Goal: Task Accomplishment & Management: Use online tool/utility

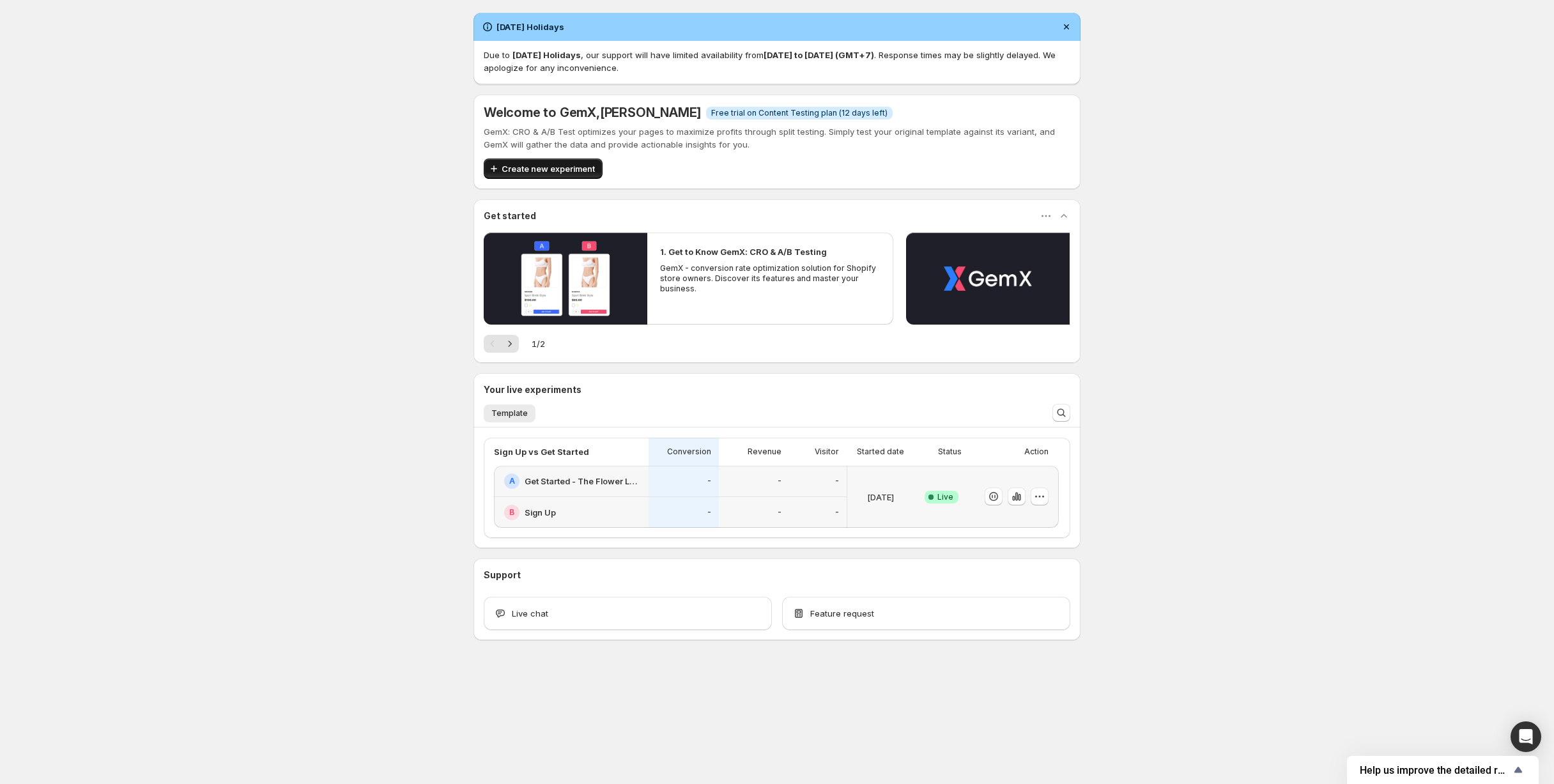
click at [553, 170] on span "Create new experiment" at bounding box center [548, 169] width 93 height 13
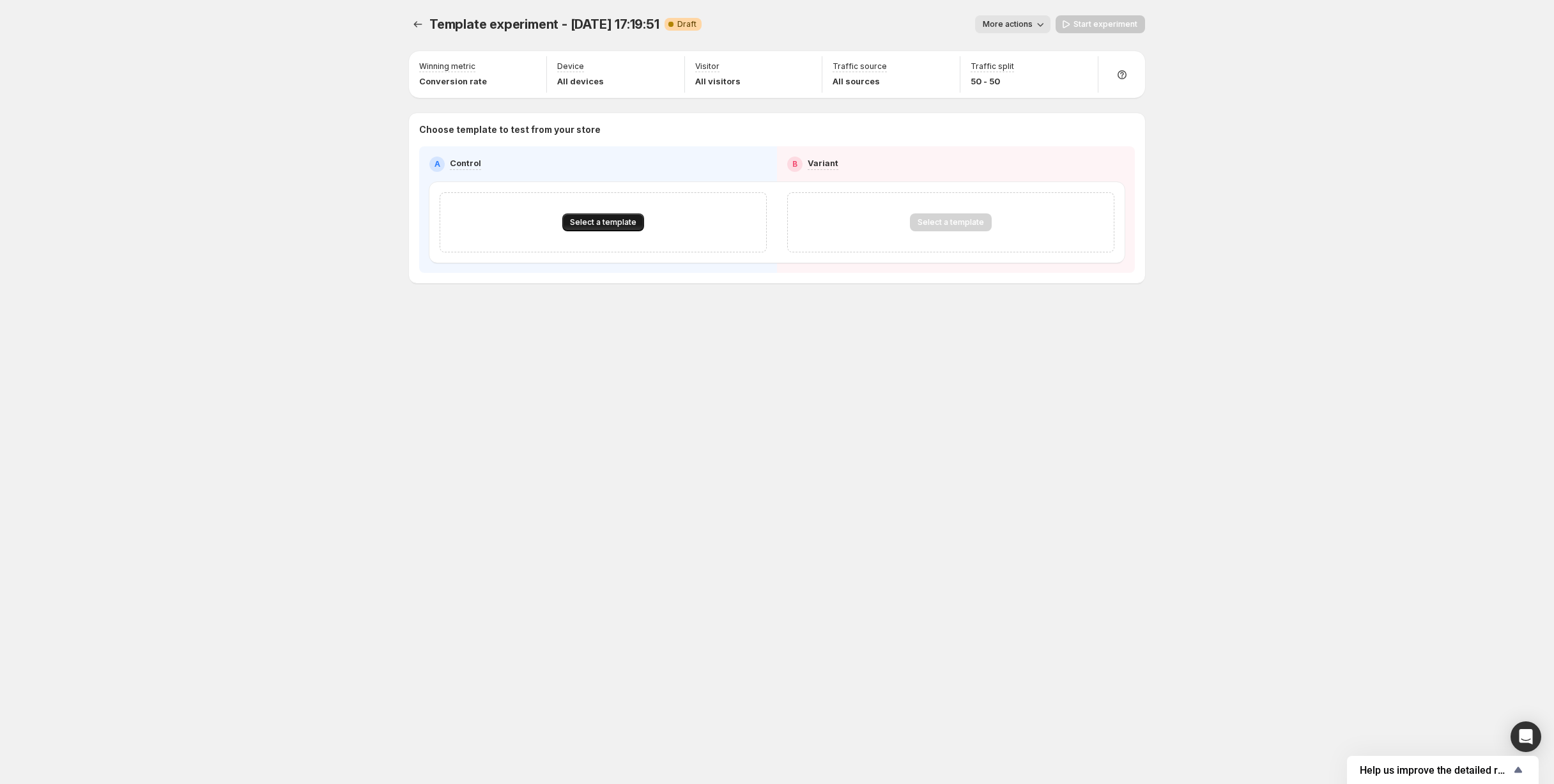
click at [619, 223] on span "Select a template" at bounding box center [603, 222] width 67 height 10
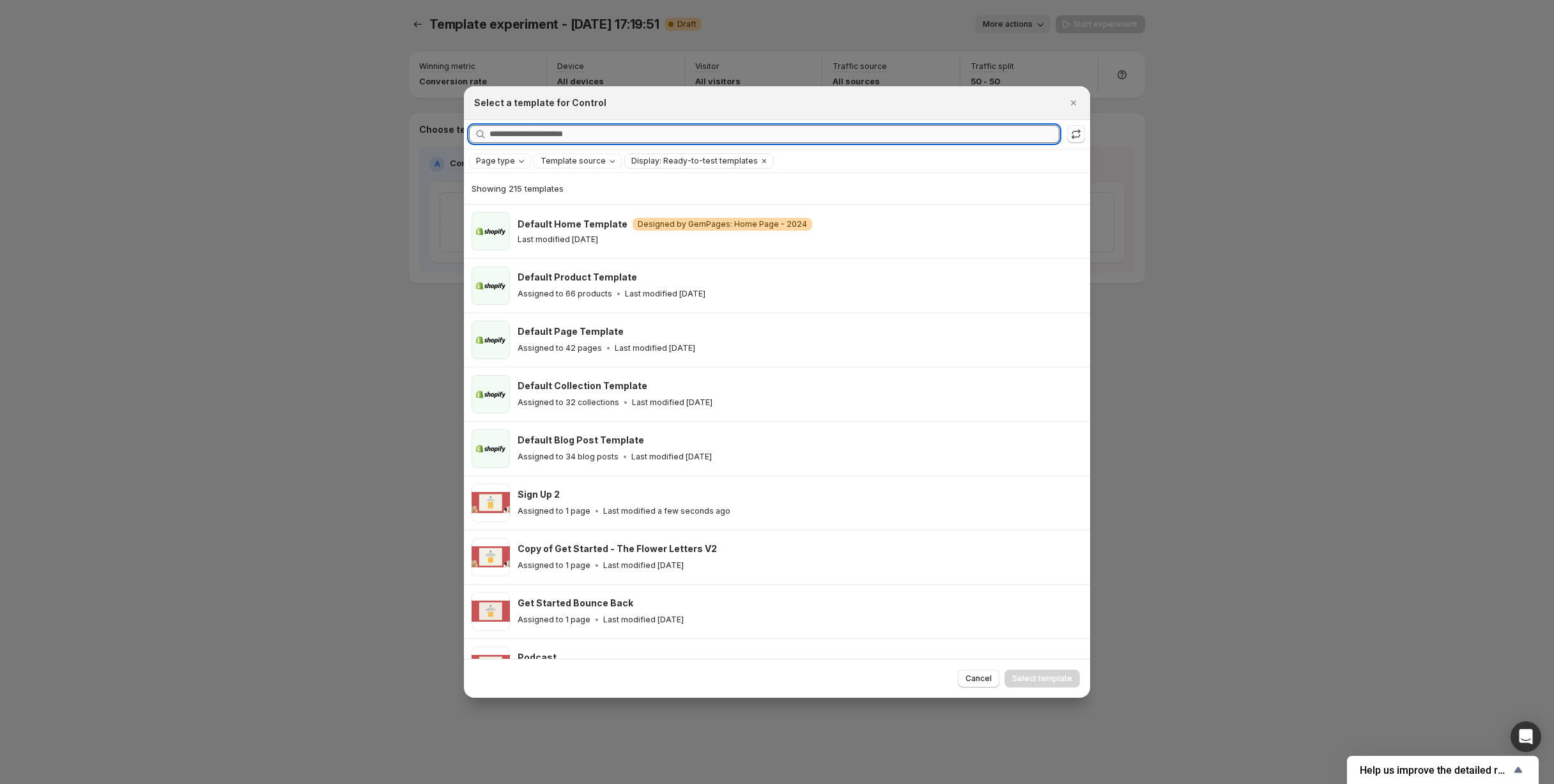
click at [636, 129] on input "Searching all templates" at bounding box center [774, 134] width 570 height 18
click at [517, 163] on icon "Page type" at bounding box center [522, 161] width 10 height 10
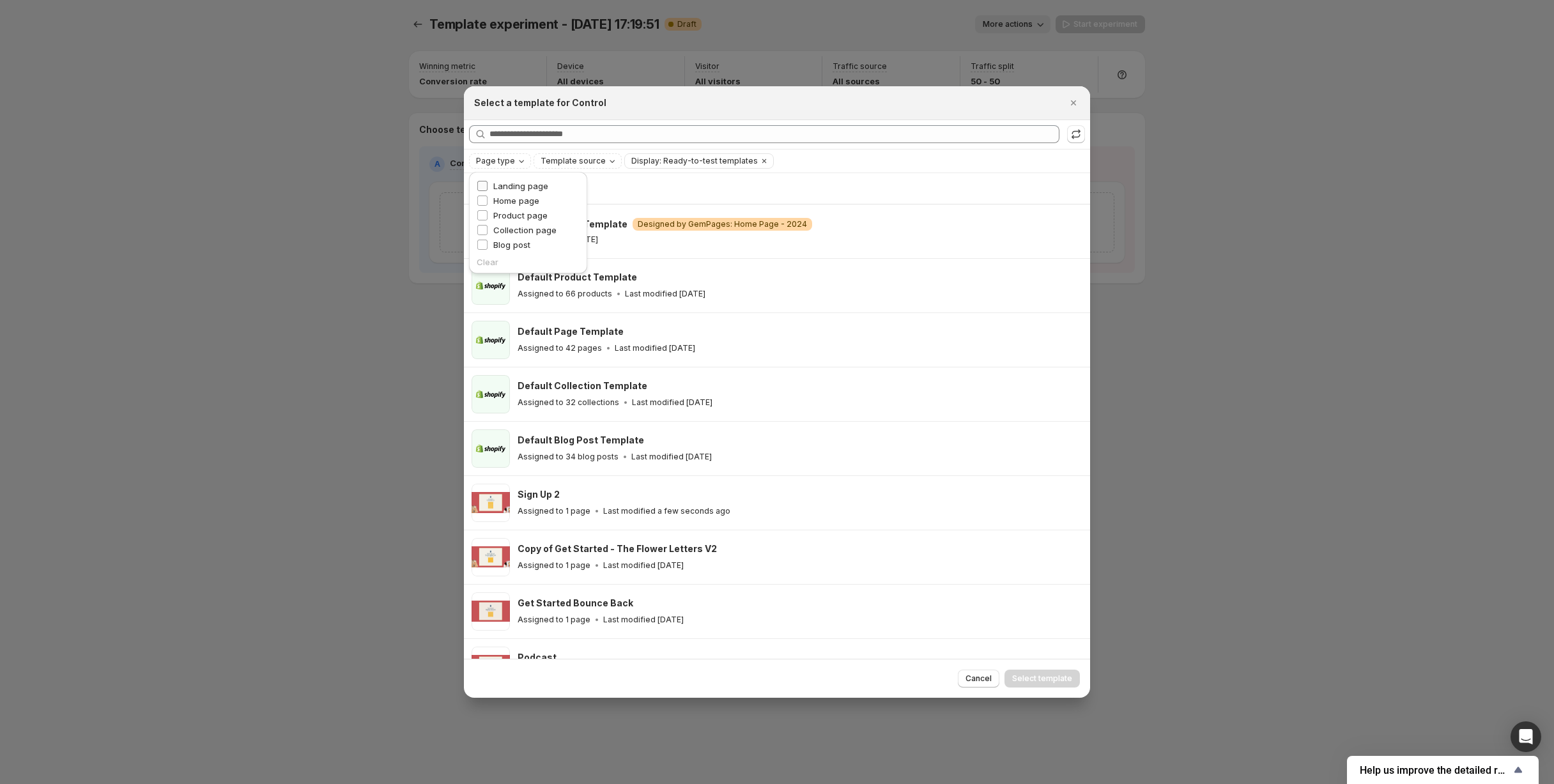
click at [514, 185] on span "Landing page" at bounding box center [521, 186] width 55 height 10
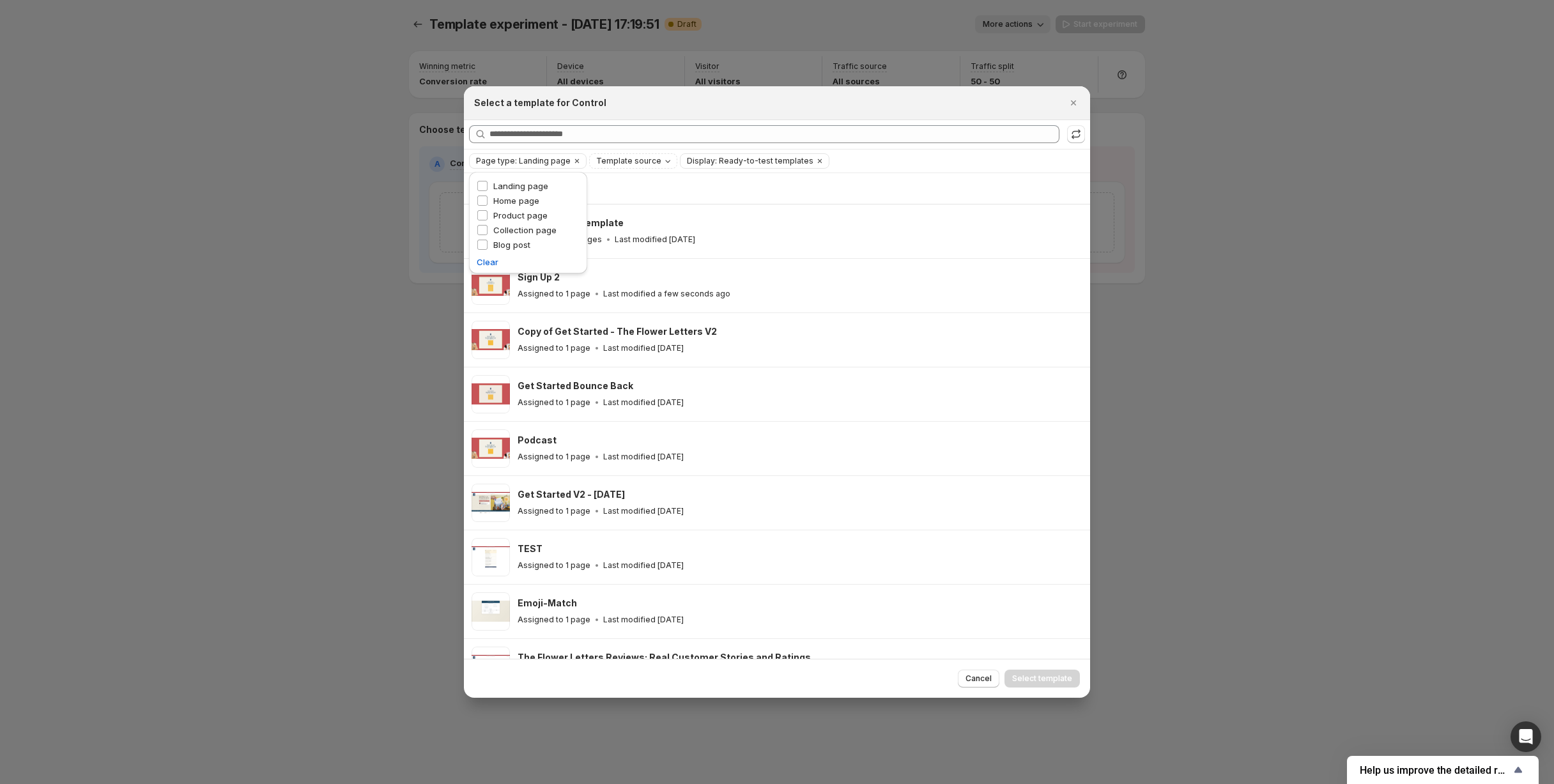
click at [824, 192] on div "Showing 111 templates" at bounding box center [777, 189] width 611 height 13
click at [559, 163] on span "Page type: Landing page" at bounding box center [523, 161] width 94 height 10
click at [515, 188] on span "Landing page" at bounding box center [521, 186] width 55 height 10
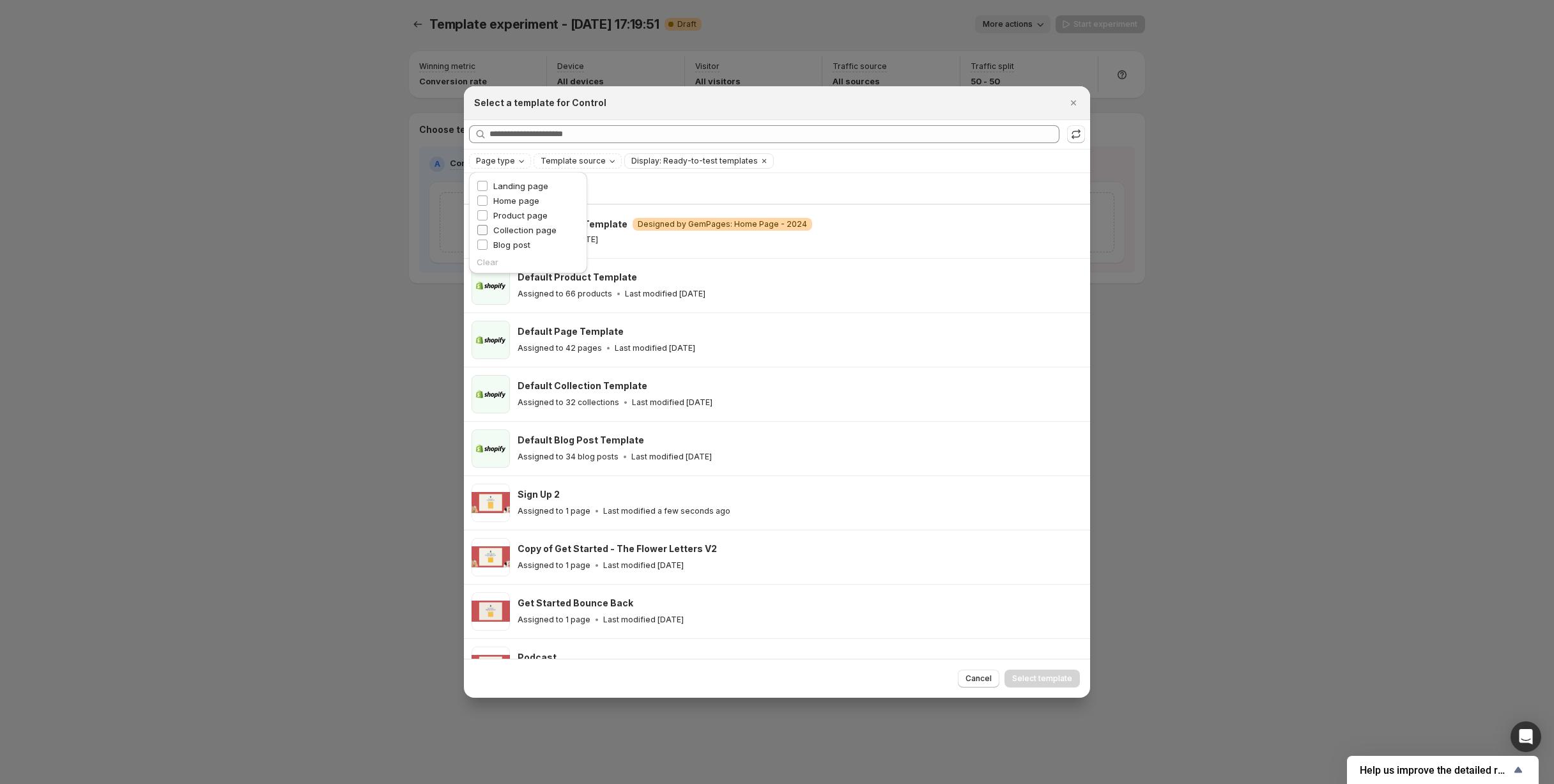
click at [525, 230] on span "Collection page" at bounding box center [525, 230] width 63 height 10
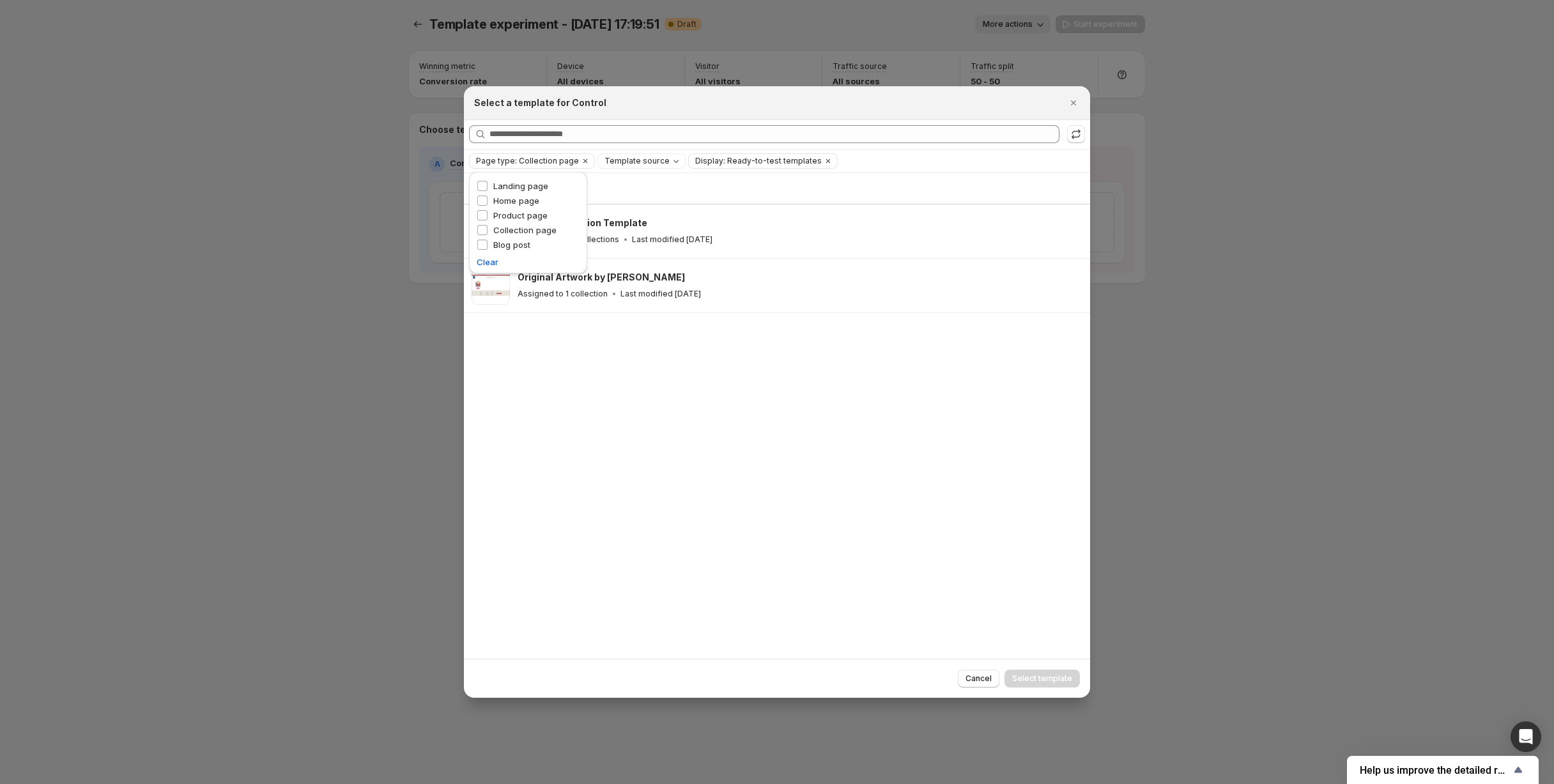
click at [831, 180] on div "Showing 2 templates" at bounding box center [777, 188] width 611 height 31
click at [572, 160] on span "Page type: Collection page" at bounding box center [527, 161] width 103 height 10
drag, startPoint x: 499, startPoint y: 228, endPoint x: 508, endPoint y: 183, distance: 45.9
click at [499, 227] on span "Collection page" at bounding box center [525, 230] width 63 height 10
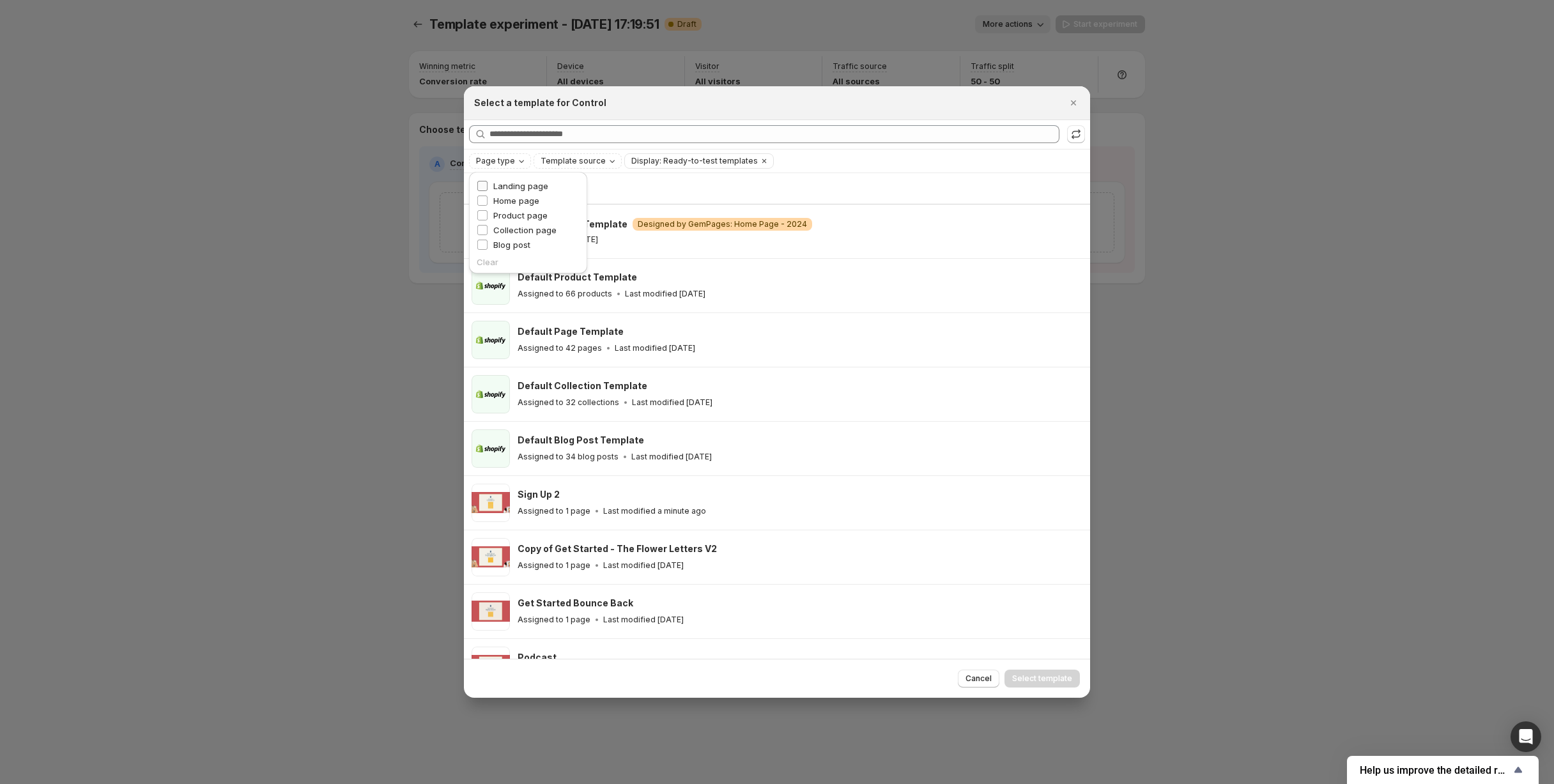
click at [507, 183] on span "Landing page" at bounding box center [521, 186] width 55 height 10
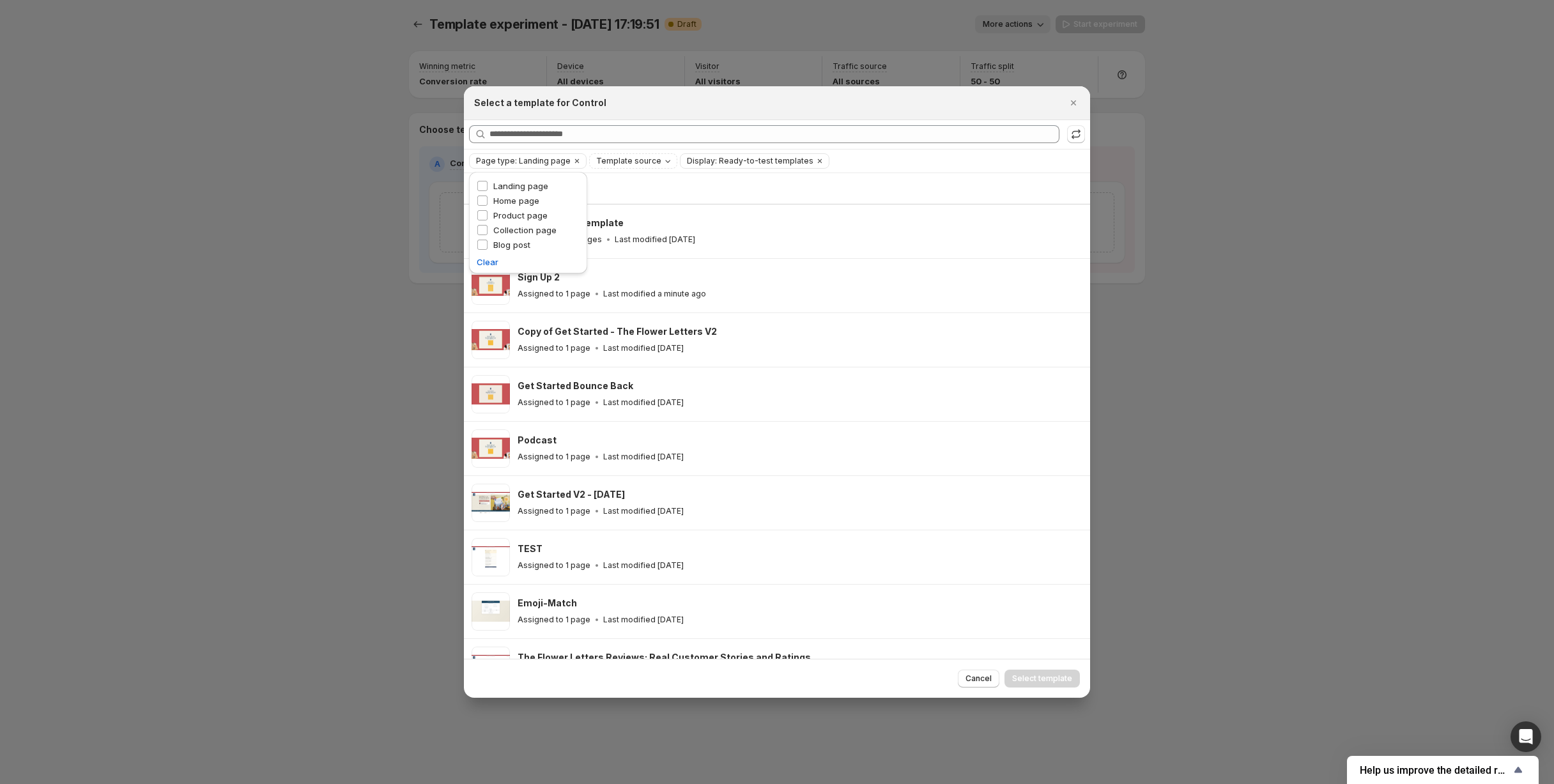
click at [709, 182] on div "Showing 111 templates" at bounding box center [777, 189] width 611 height 13
click at [575, 160] on icon "Clear" at bounding box center [577, 160] width 4 height 4
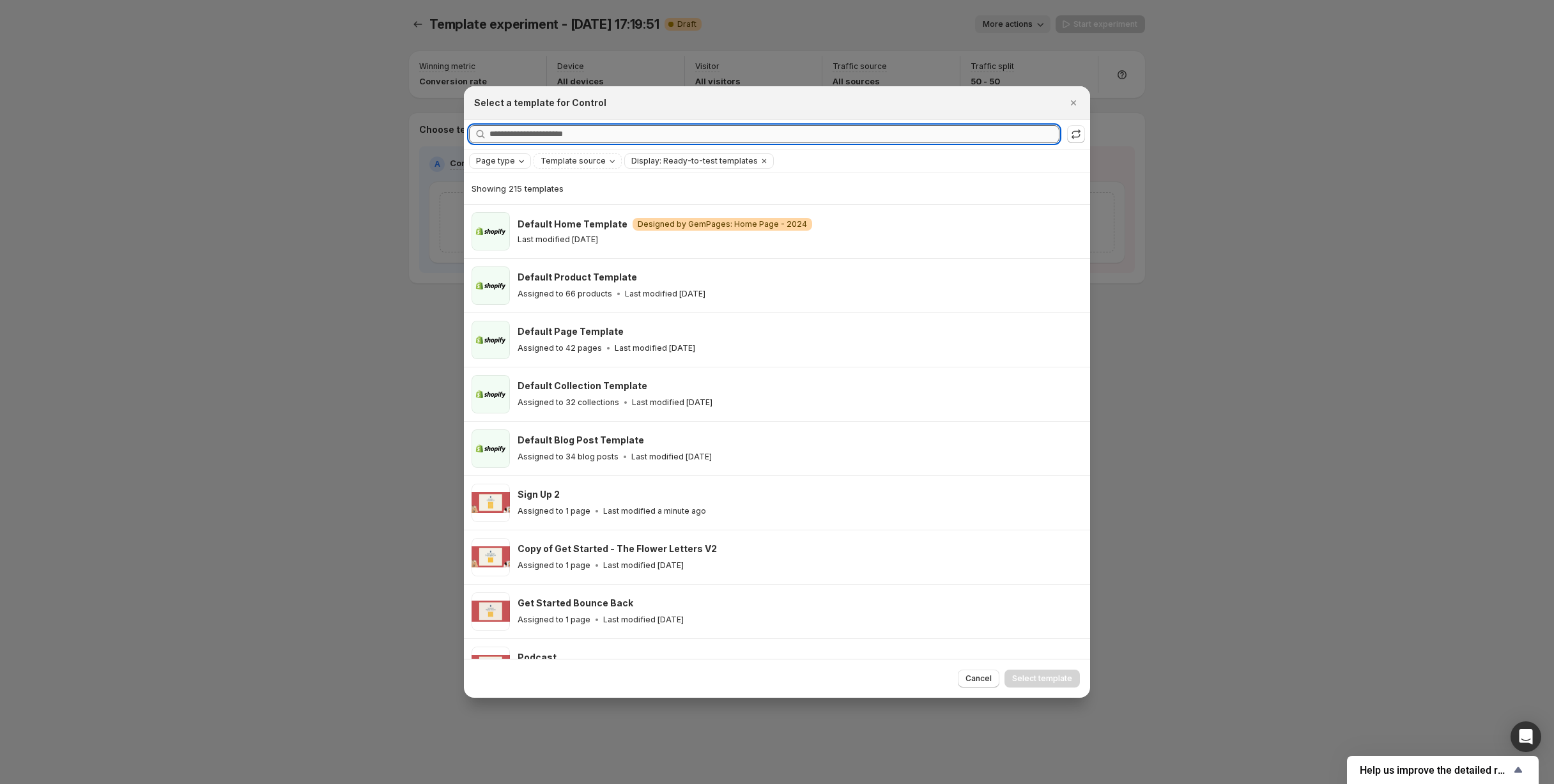
click at [594, 137] on input "Searching all templates" at bounding box center [774, 134] width 570 height 18
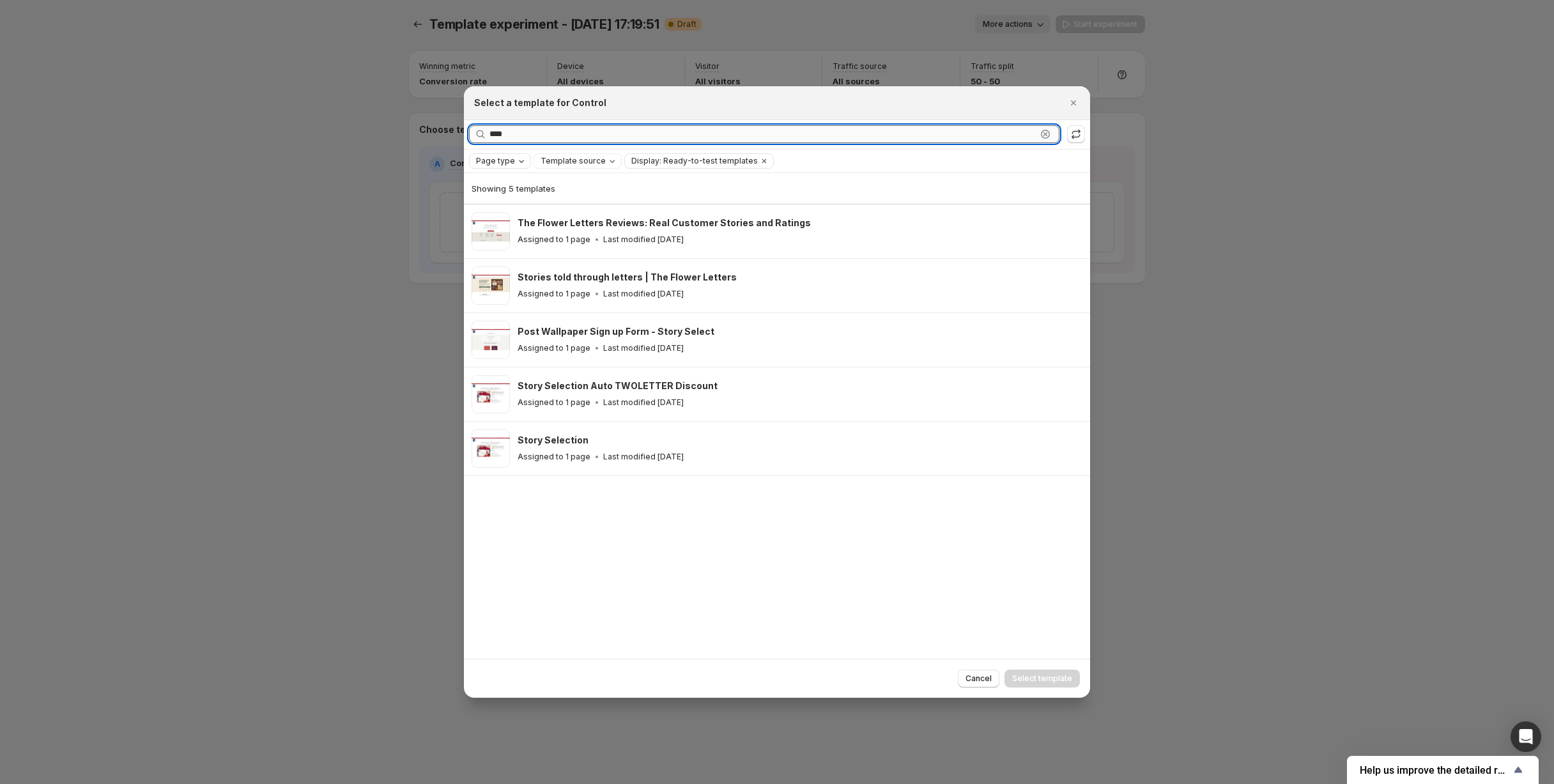
type input "*****"
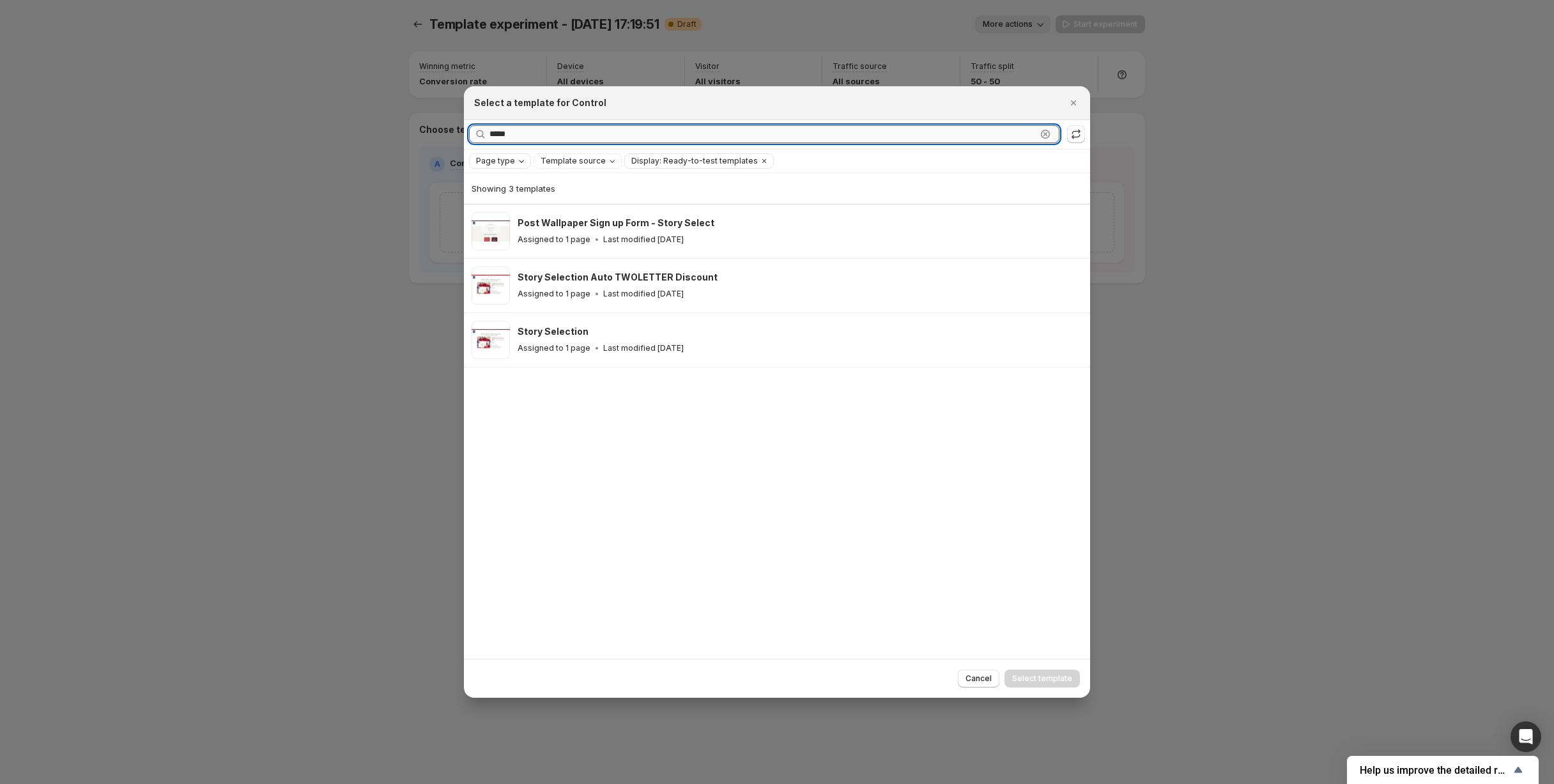
click at [547, 132] on input "*****" at bounding box center [763, 134] width 547 height 18
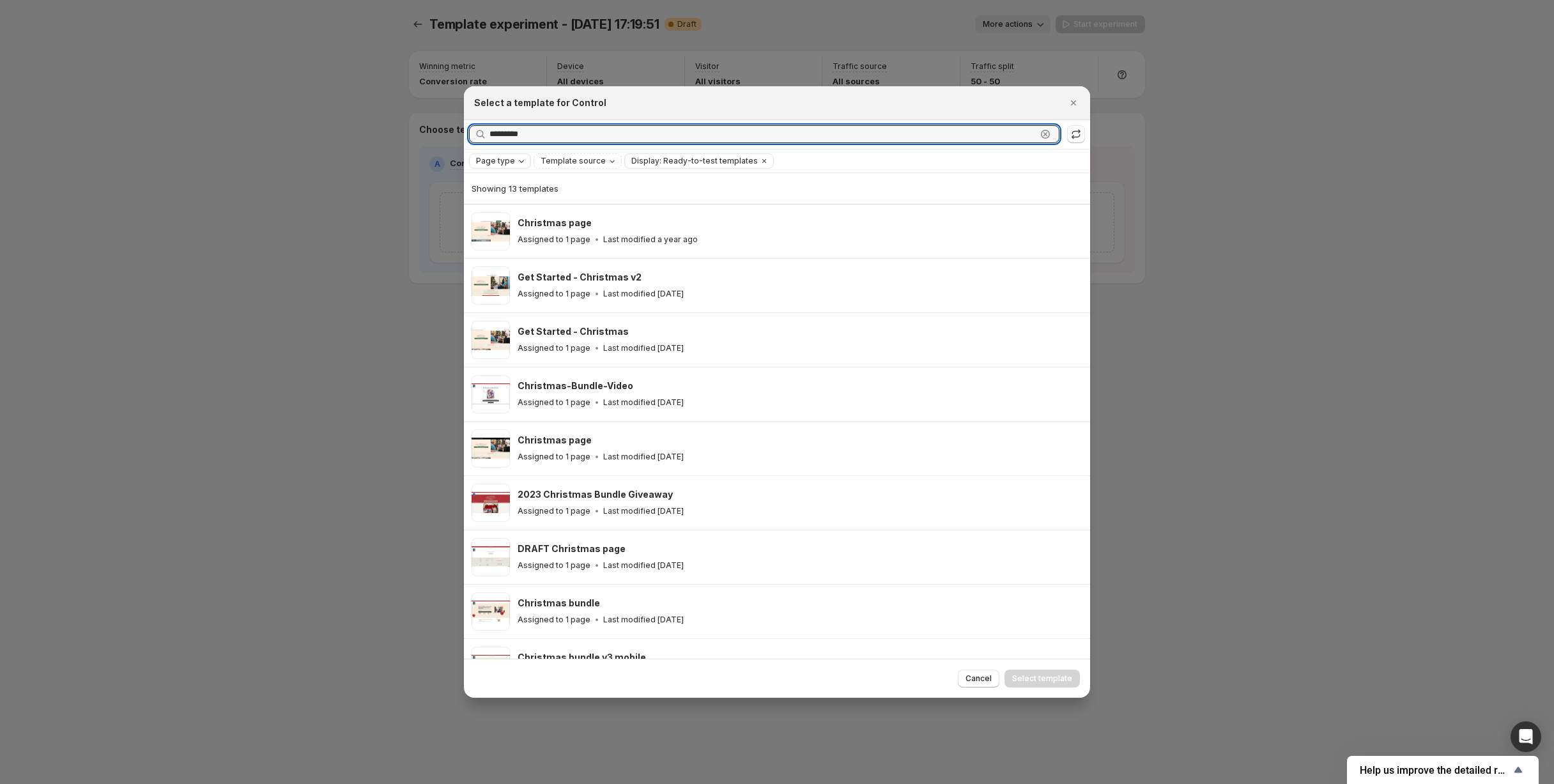
type input "*********"
click at [1045, 134] on icon ":r10:" at bounding box center [1046, 134] width 4 height 4
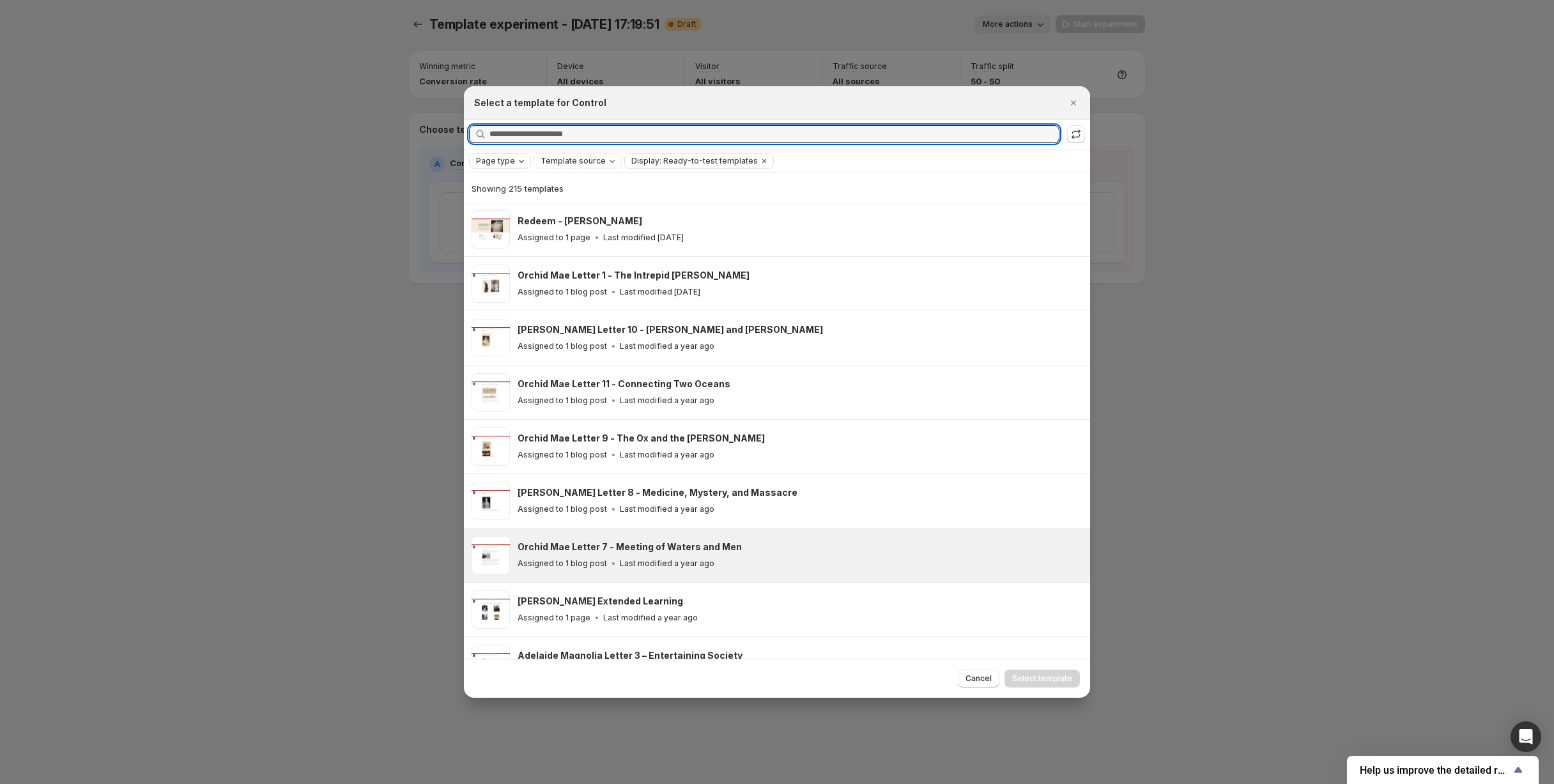
scroll to position [2502, 0]
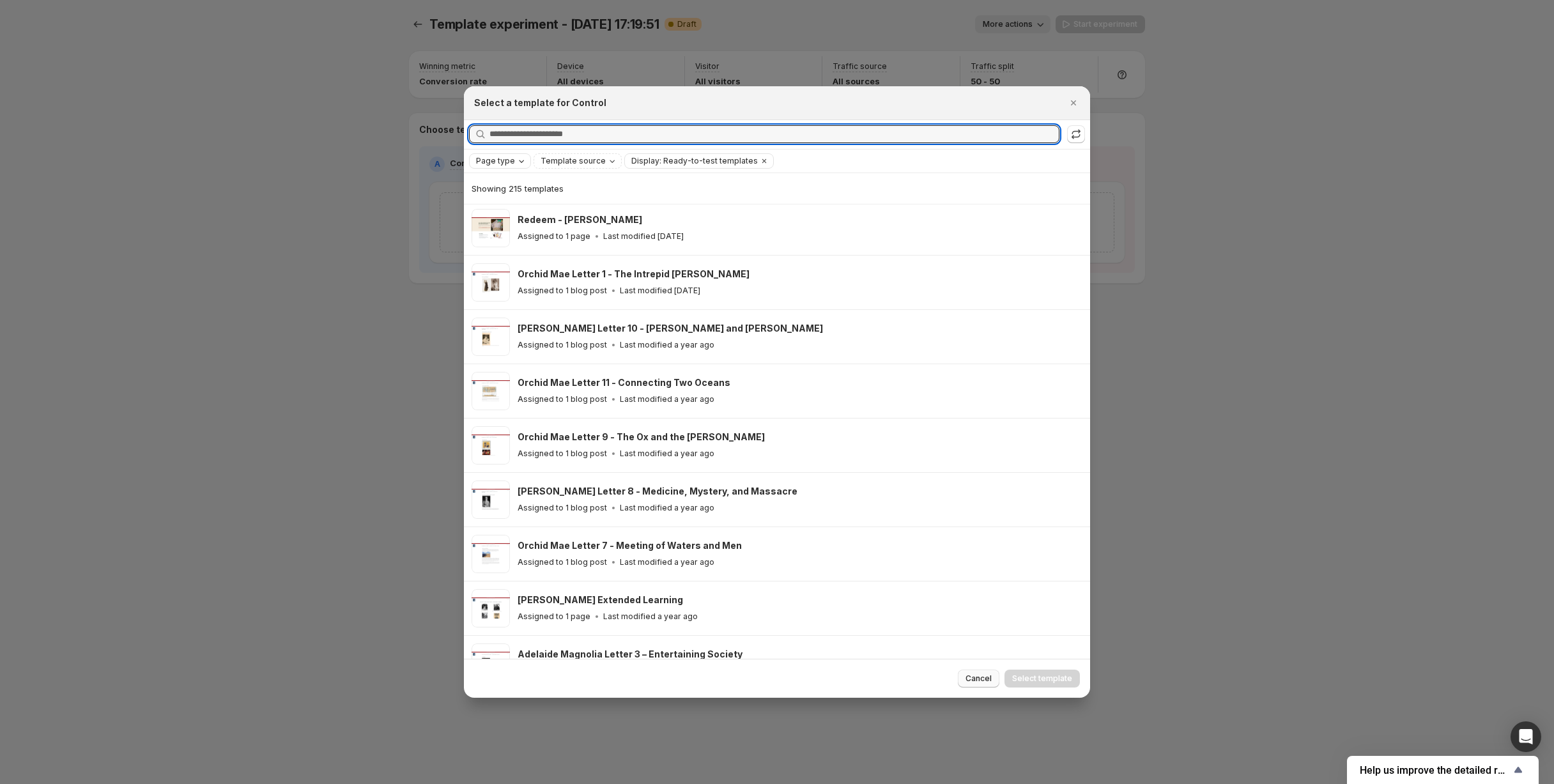
click at [981, 683] on span "Cancel" at bounding box center [979, 678] width 26 height 10
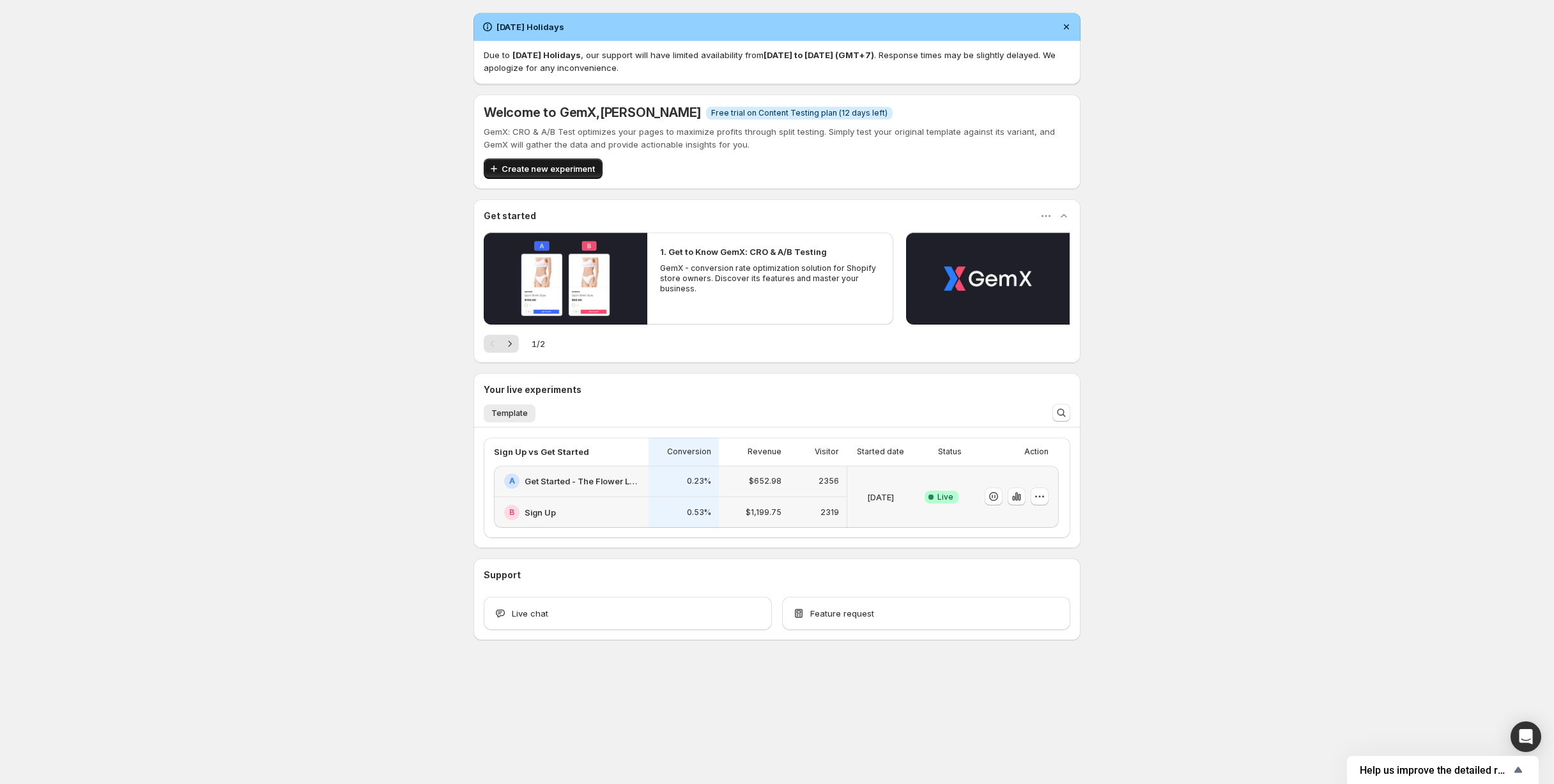
click at [552, 165] on span "Create new experiment" at bounding box center [548, 169] width 93 height 13
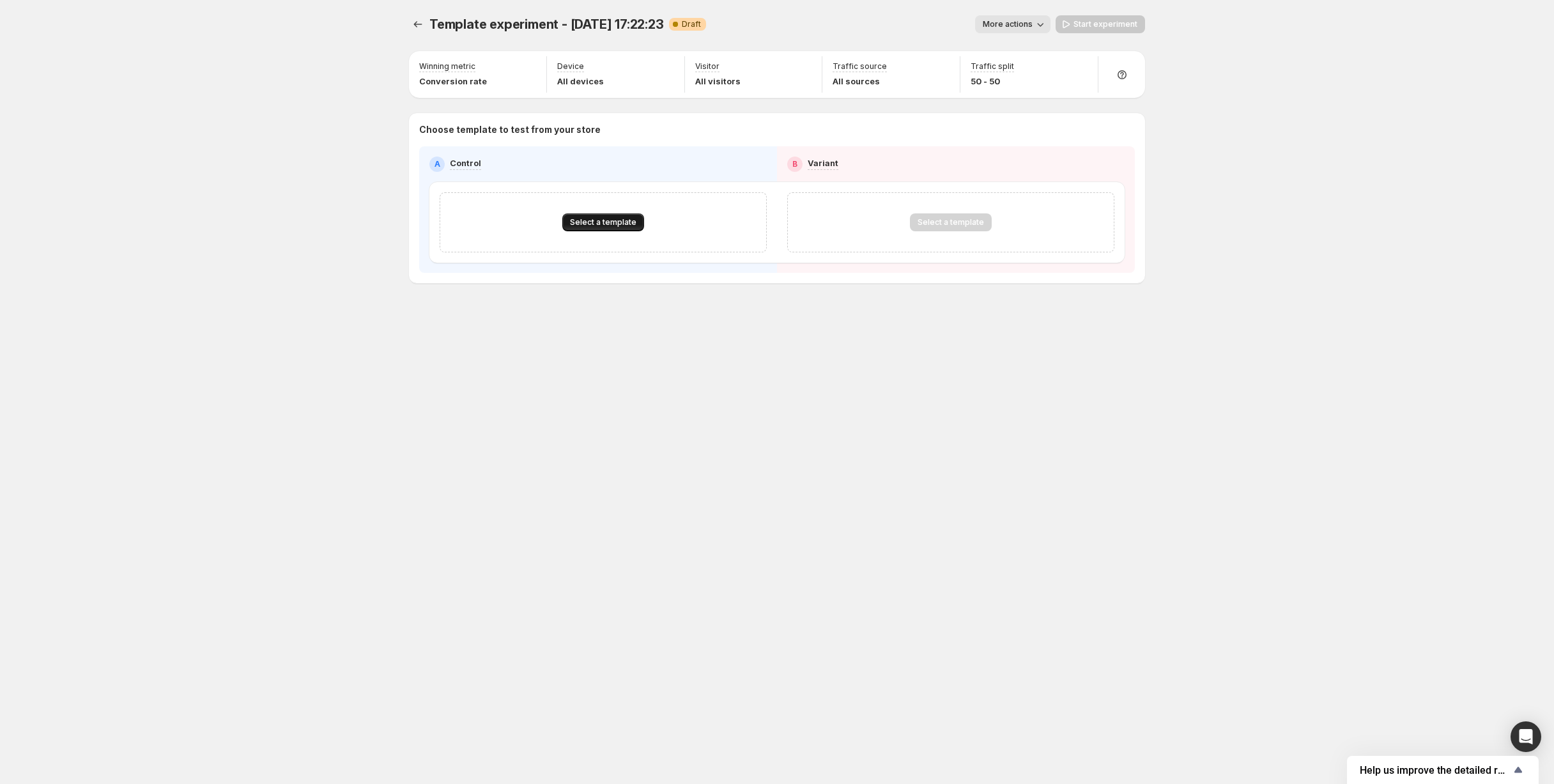
click at [616, 228] on button "Select a template" at bounding box center [603, 222] width 82 height 18
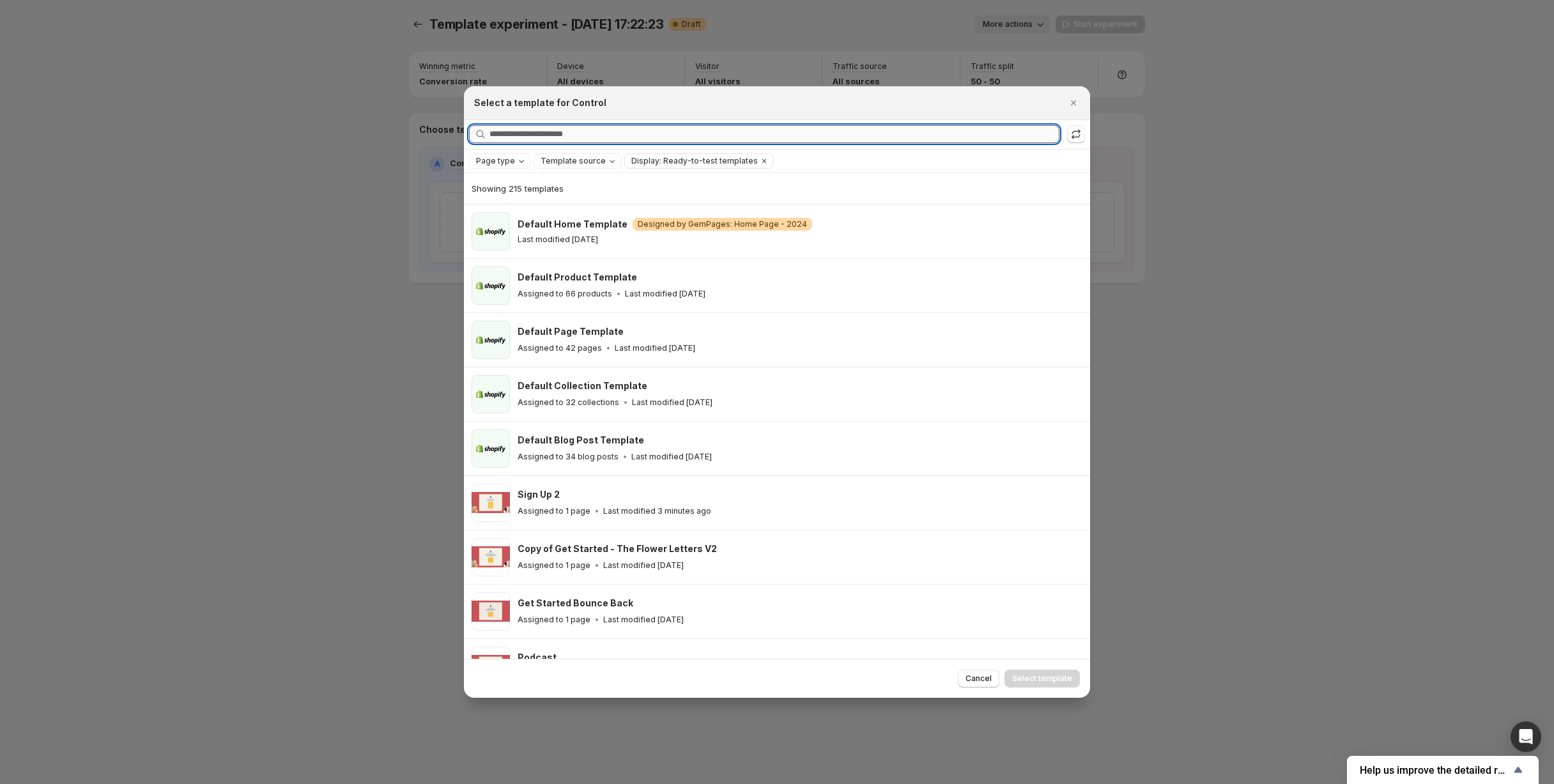
click at [624, 140] on input "Searching all templates" at bounding box center [774, 134] width 570 height 18
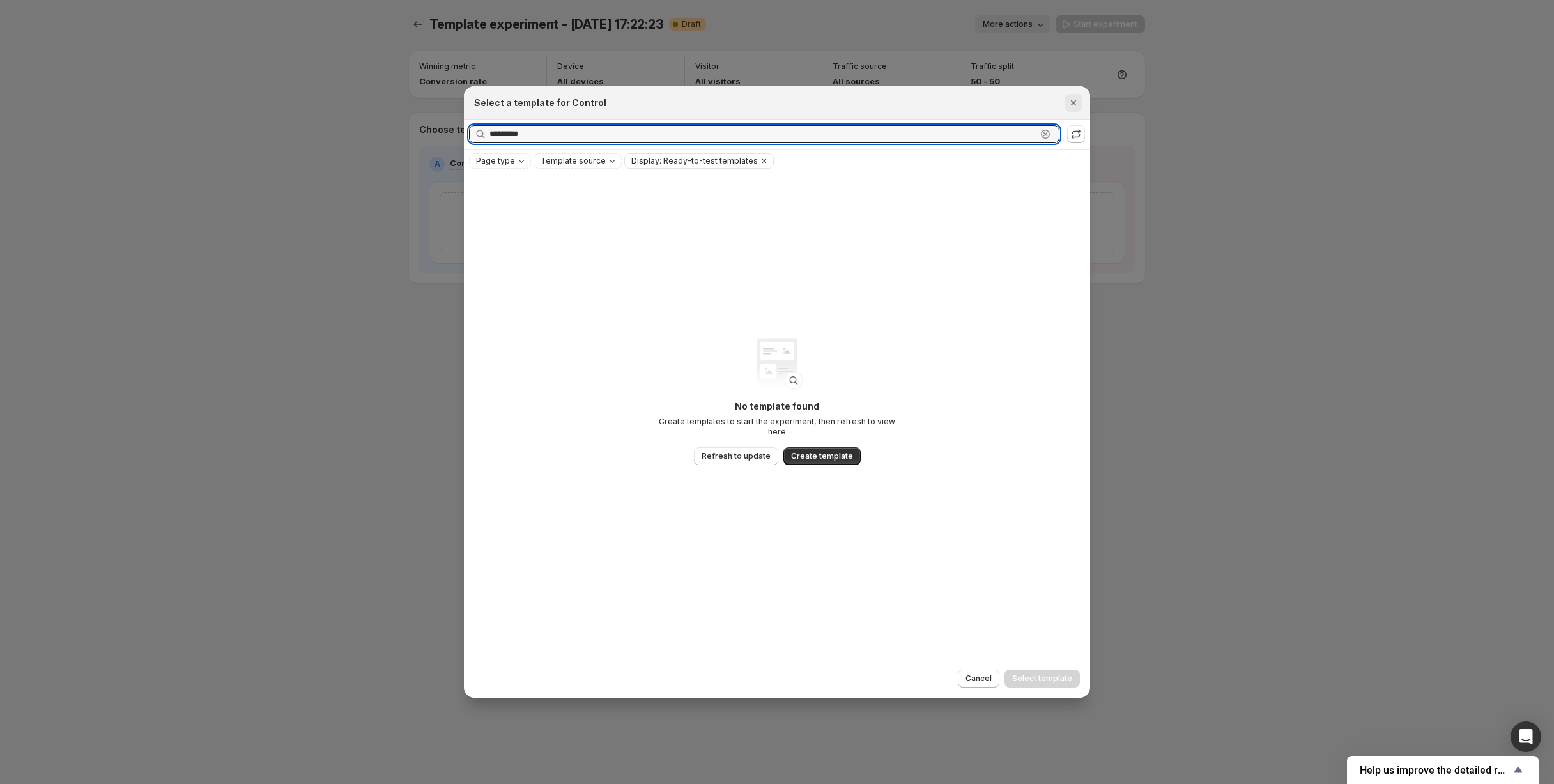
type input "*********"
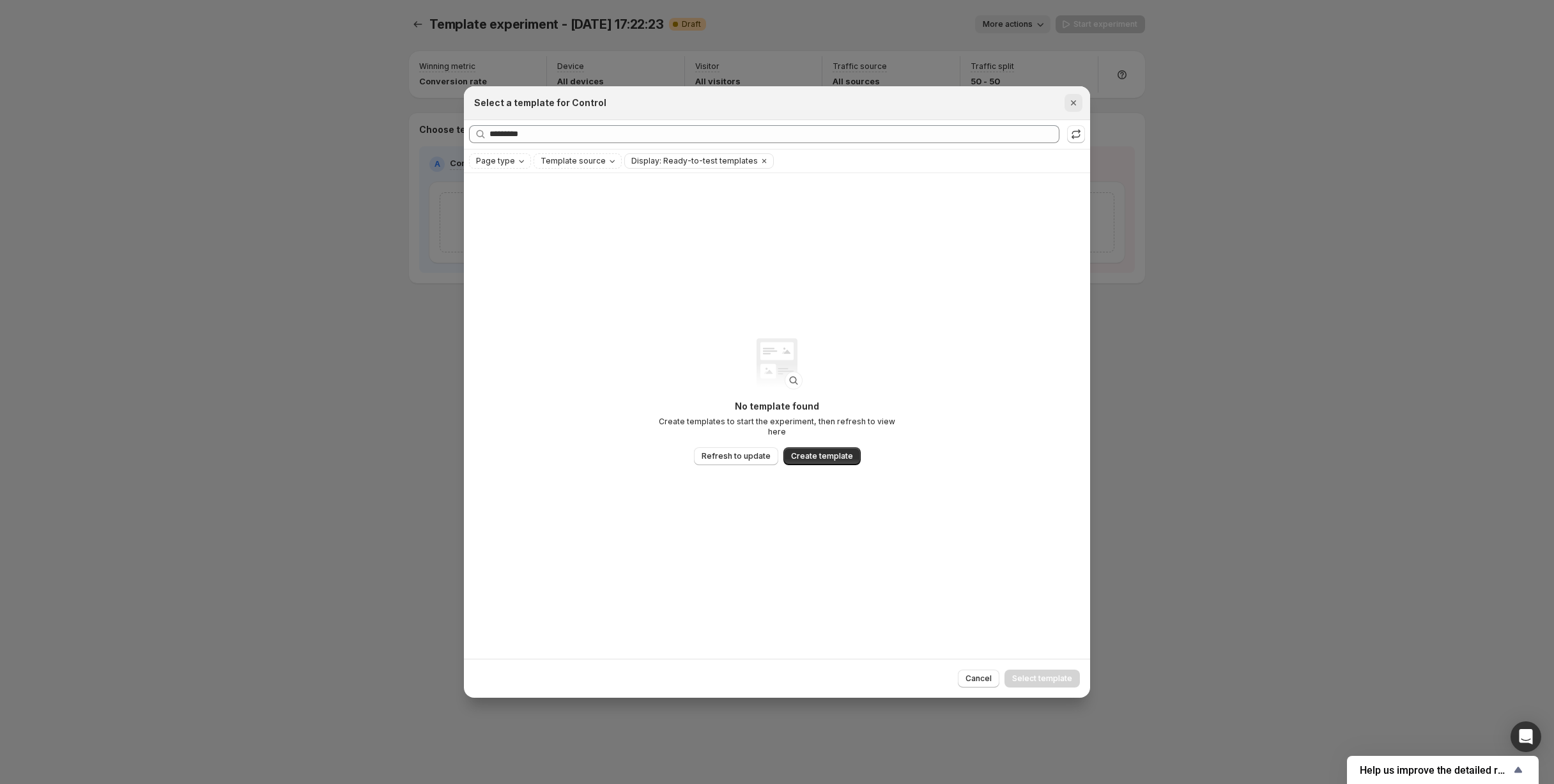
click at [1071, 102] on icon "Close" at bounding box center [1074, 103] width 13 height 13
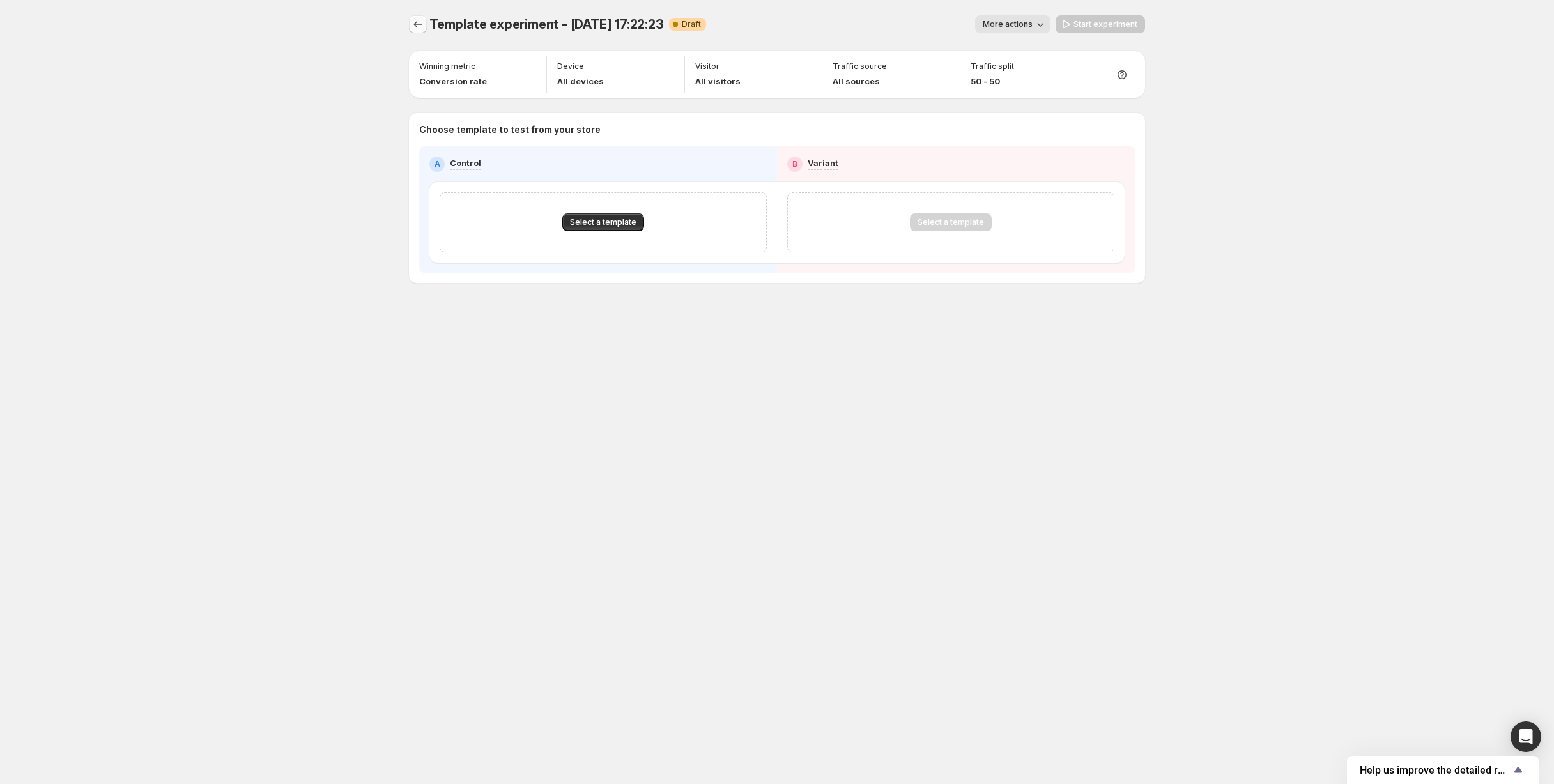
click at [419, 21] on icon "Experiments" at bounding box center [418, 24] width 13 height 13
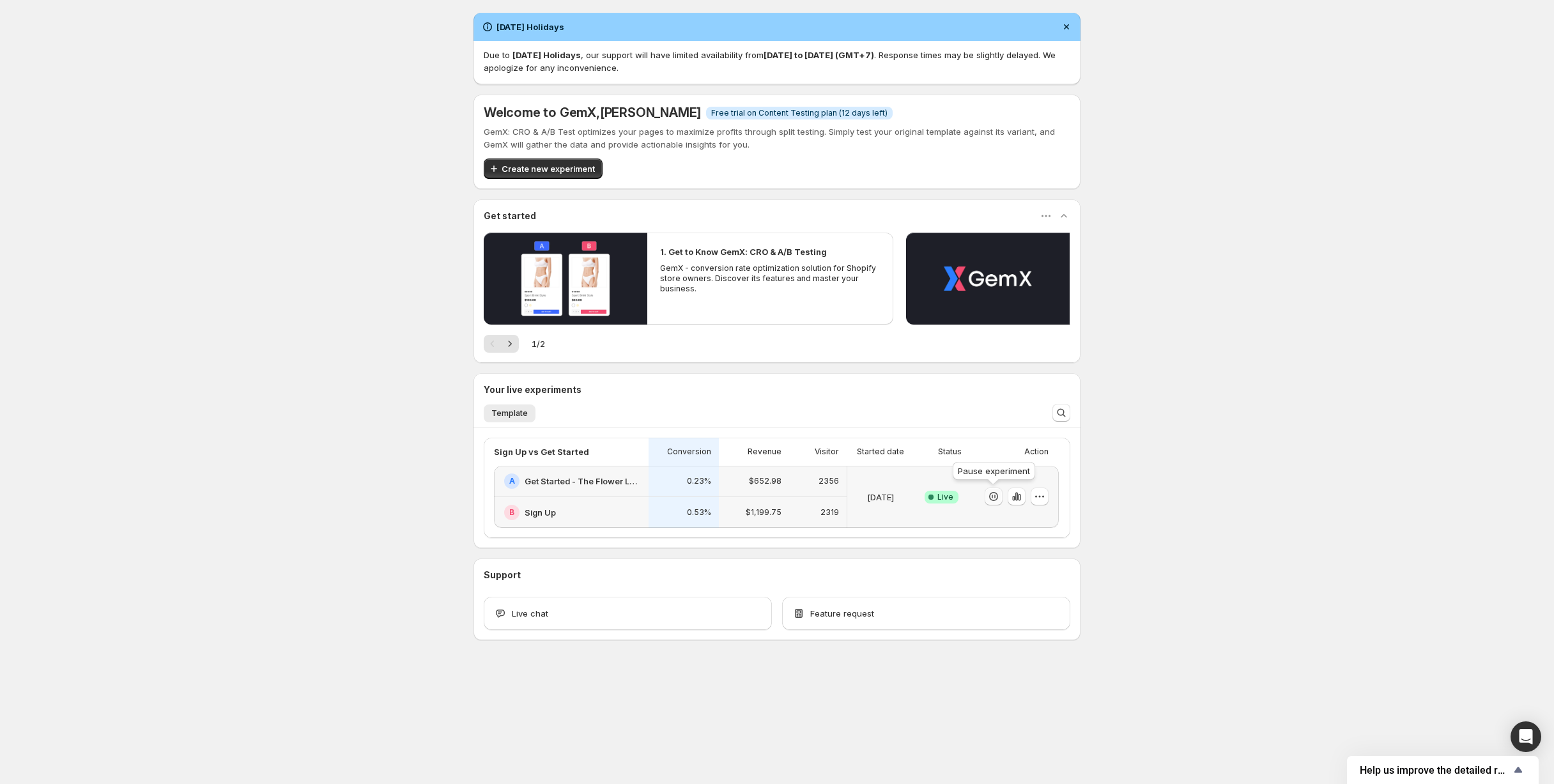
click at [997, 497] on icon "button" at bounding box center [994, 496] width 13 height 13
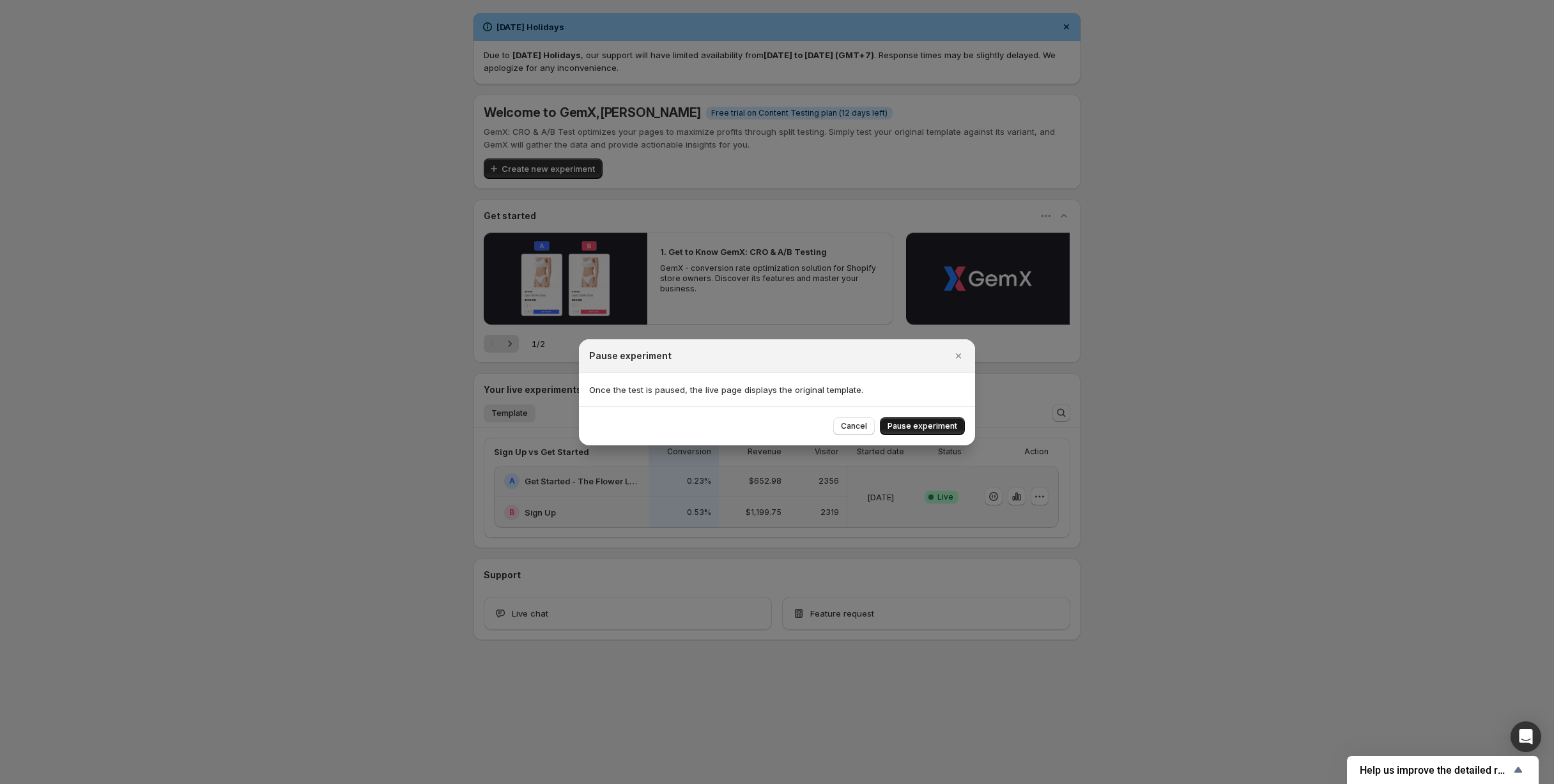
click at [929, 428] on span "Pause experiment" at bounding box center [922, 426] width 69 height 10
